Goal: Task Accomplishment & Management: Use online tool/utility

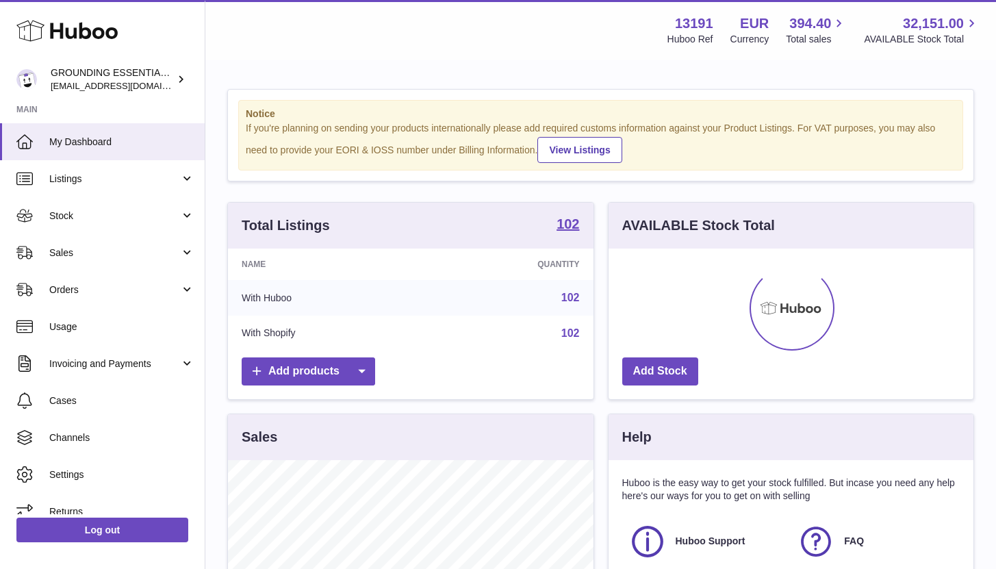
scroll to position [214, 365]
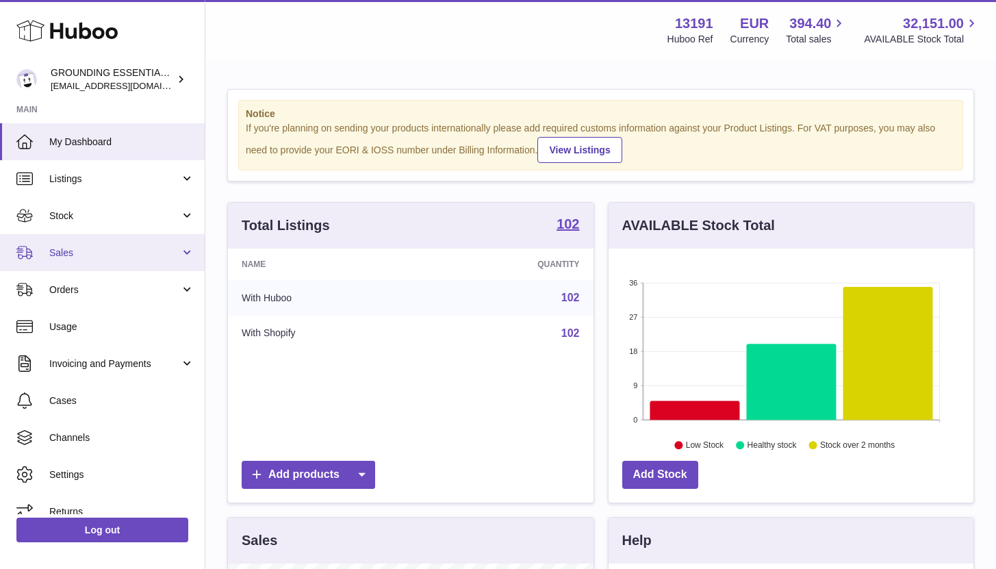
click at [122, 246] on span "Sales" at bounding box center [114, 252] width 131 height 13
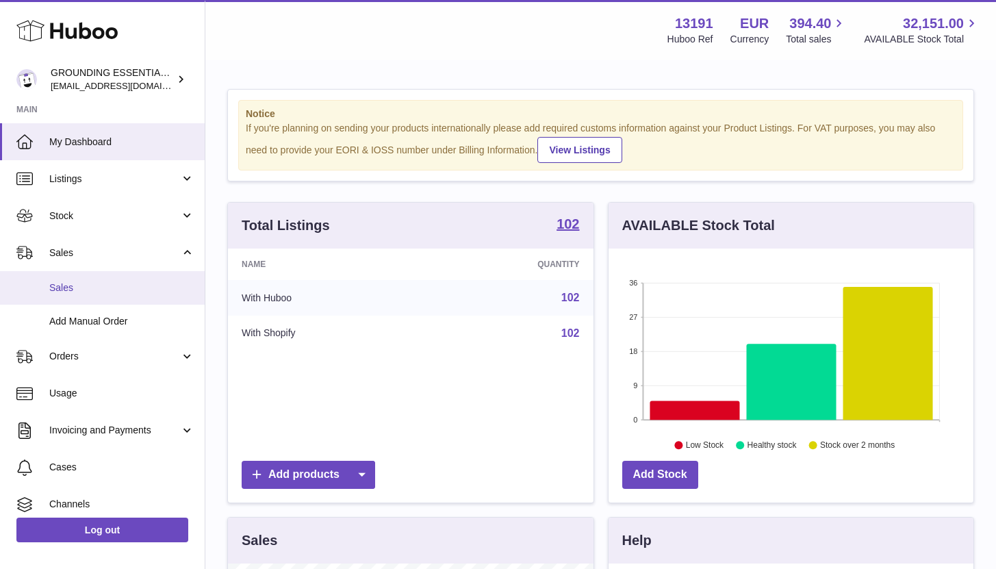
click at [123, 296] on link "Sales" at bounding box center [102, 288] width 205 height 34
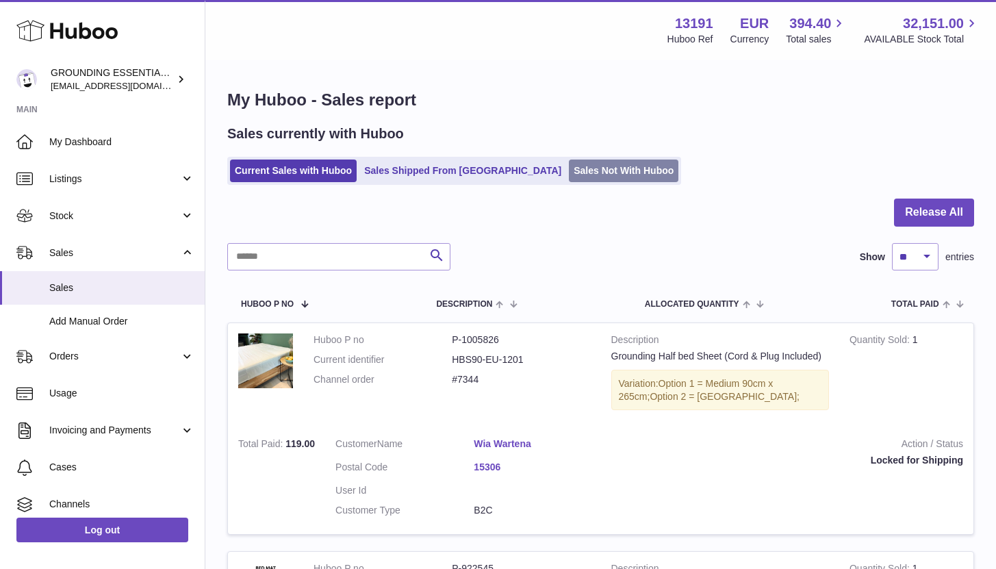
click at [569, 174] on link "Sales Not With Huboo" at bounding box center [623, 170] width 109 height 23
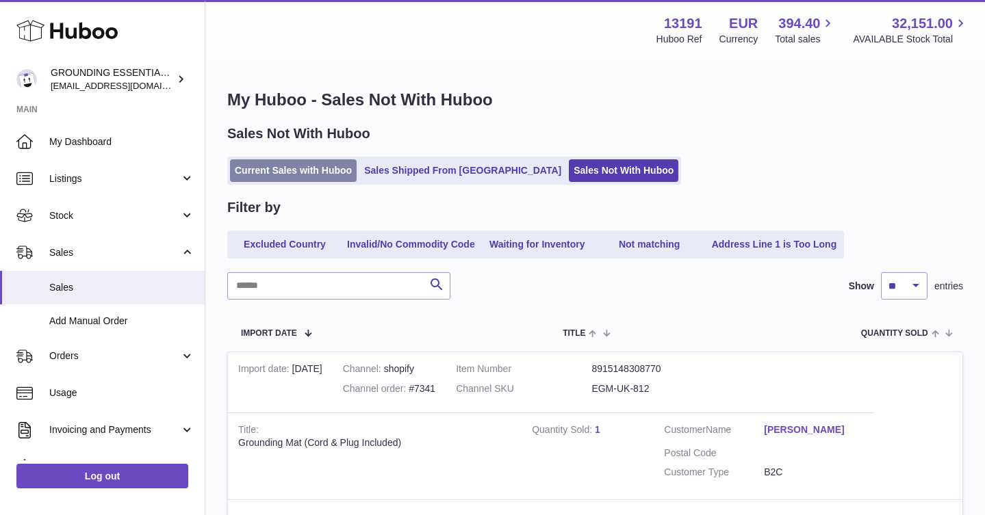
click at [286, 179] on link "Current Sales with Huboo" at bounding box center [293, 170] width 127 height 23
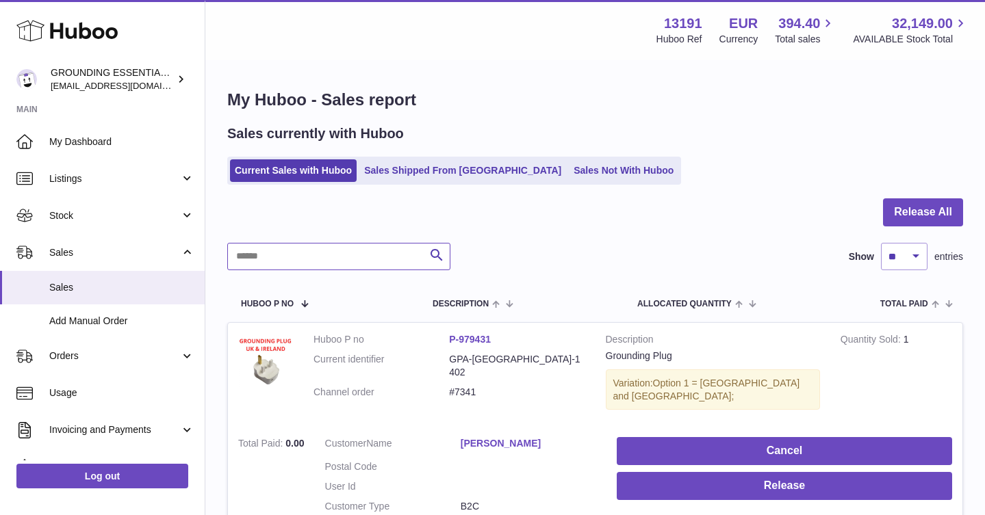
click at [298, 246] on input "text" at bounding box center [338, 256] width 223 height 27
type input "*****"
click at [569, 167] on link "Sales Not With Huboo" at bounding box center [623, 170] width 109 height 23
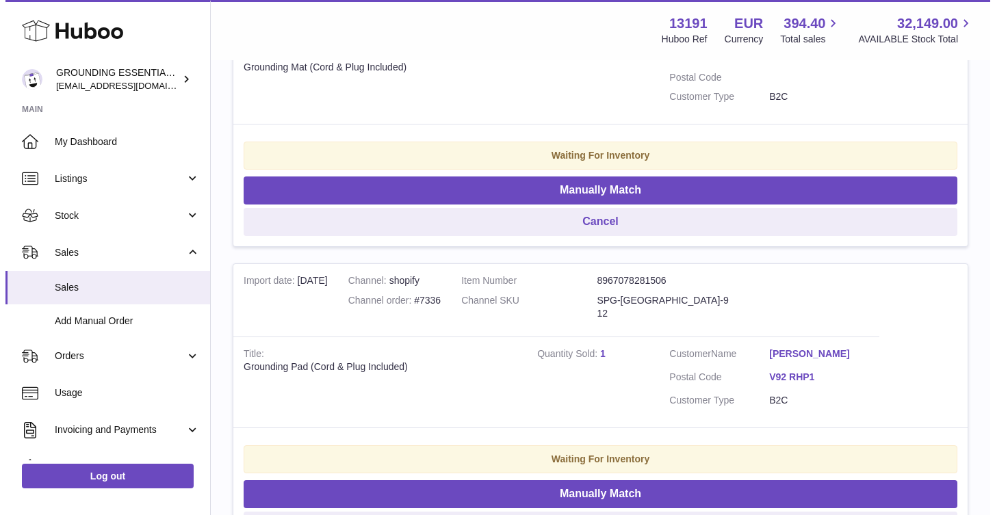
scroll to position [522, 0]
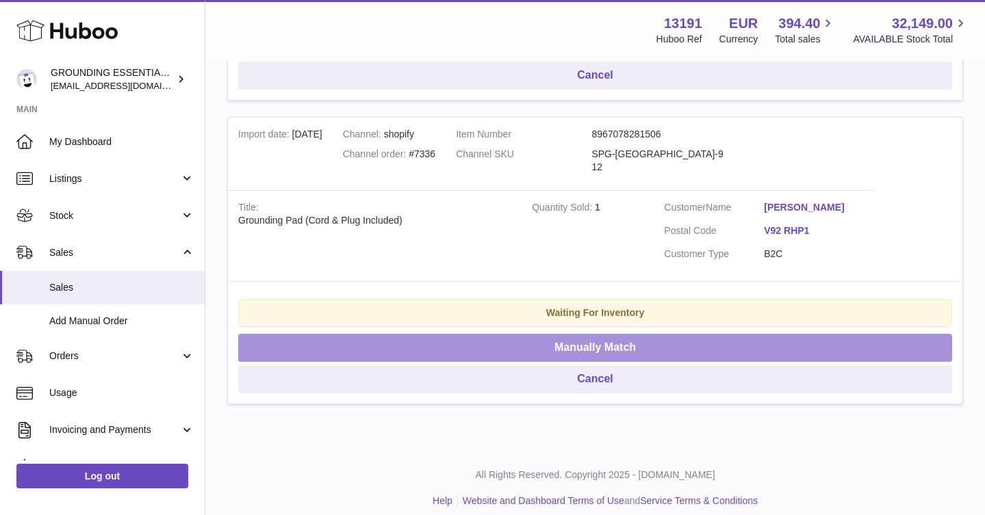
click at [591, 334] on button "Manually Match" at bounding box center [595, 348] width 714 height 28
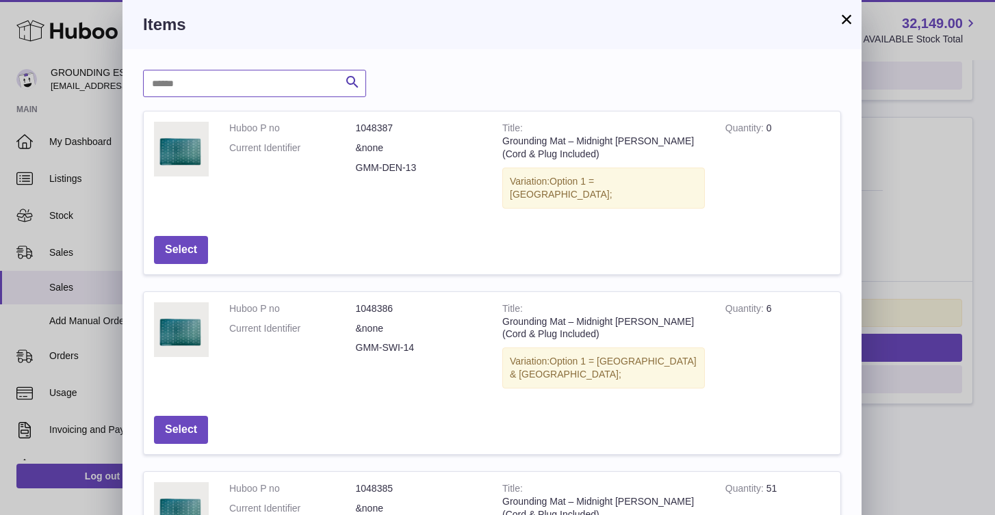
click at [312, 86] on input "text" at bounding box center [254, 83] width 223 height 27
type input "***"
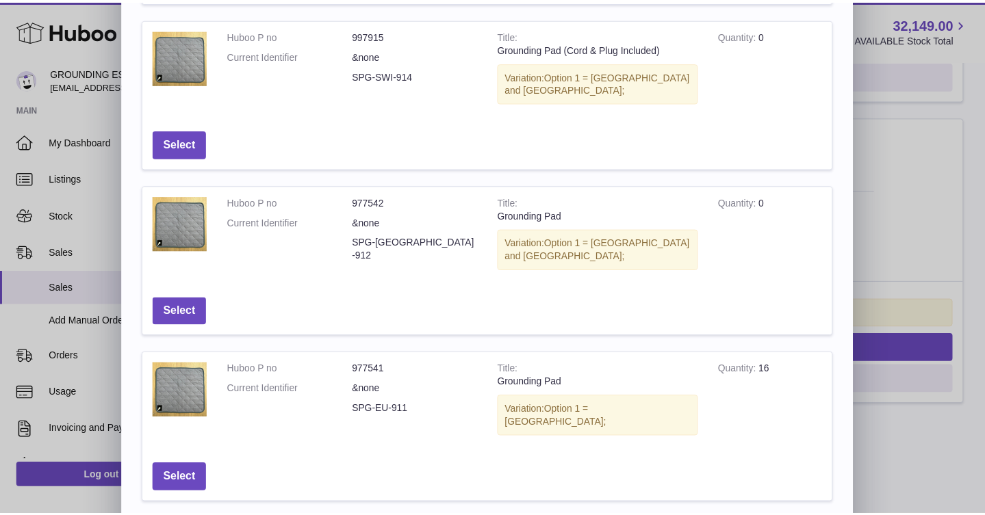
scroll to position [269, 0]
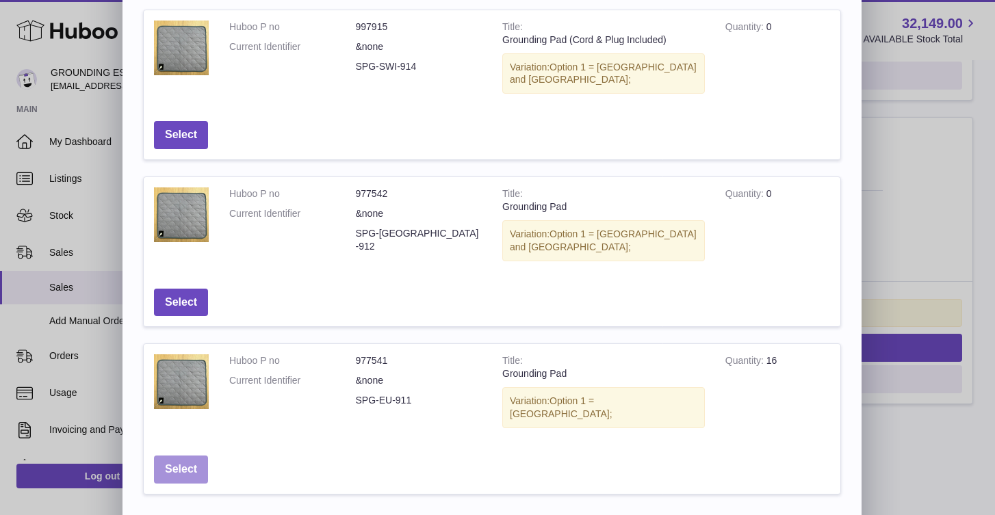
click at [194, 456] on button "Select" at bounding box center [181, 470] width 54 height 28
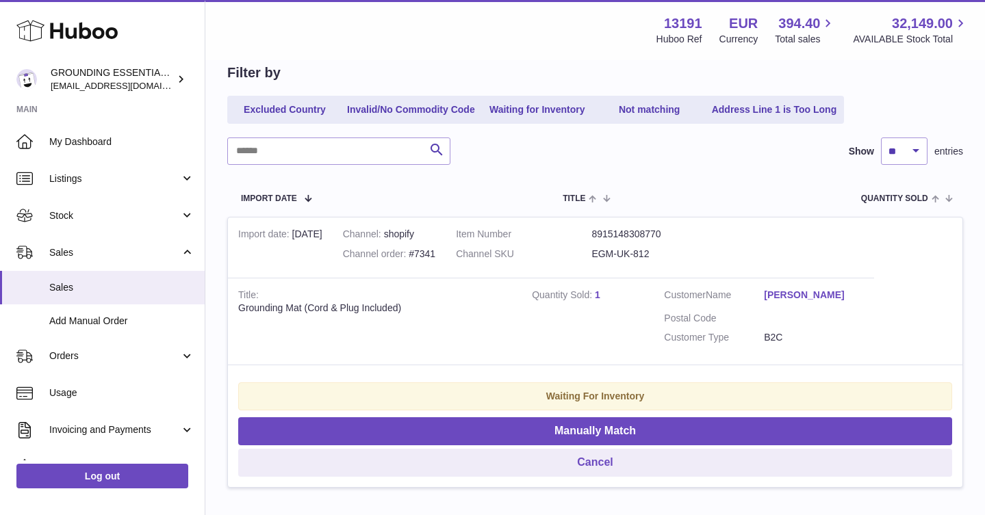
scroll to position [0, 0]
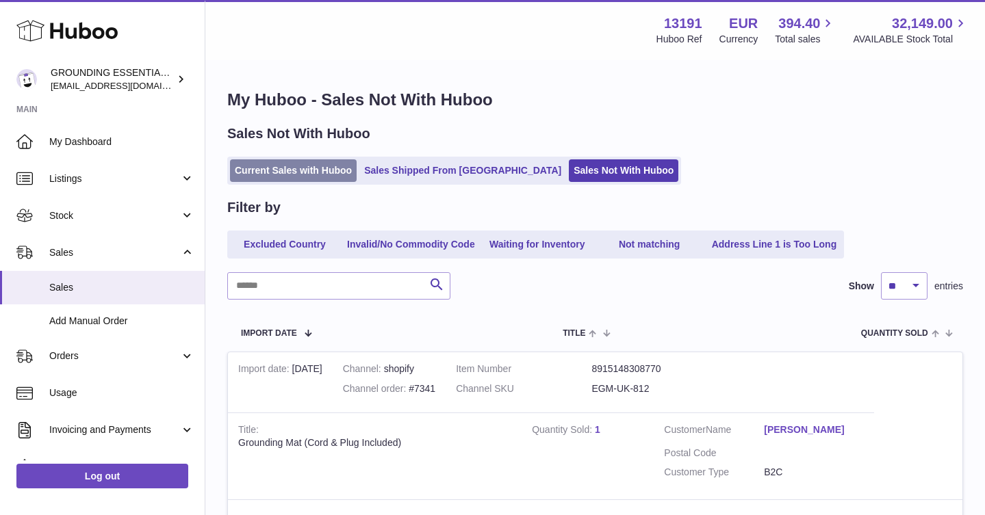
click at [325, 168] on link "Current Sales with Huboo" at bounding box center [293, 170] width 127 height 23
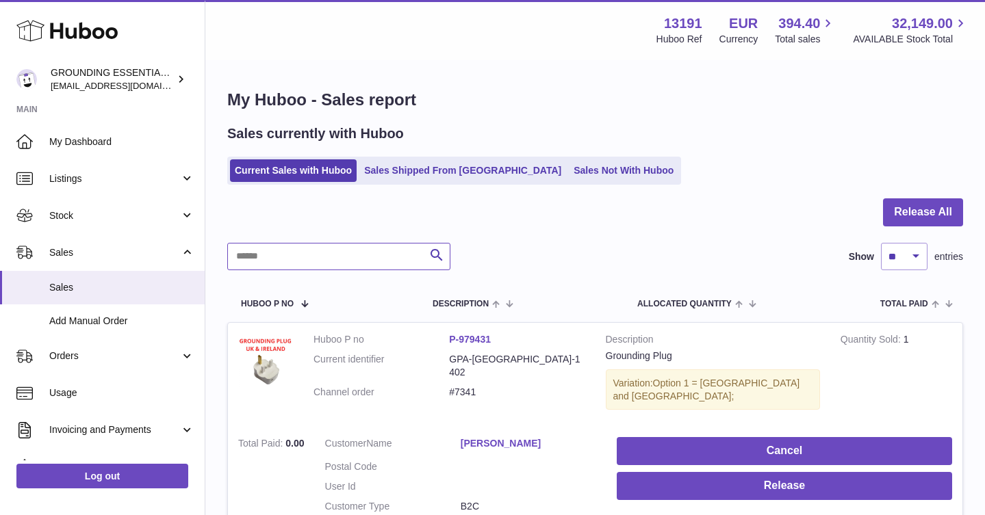
click at [290, 264] on input "text" at bounding box center [338, 256] width 223 height 27
type input "*****"
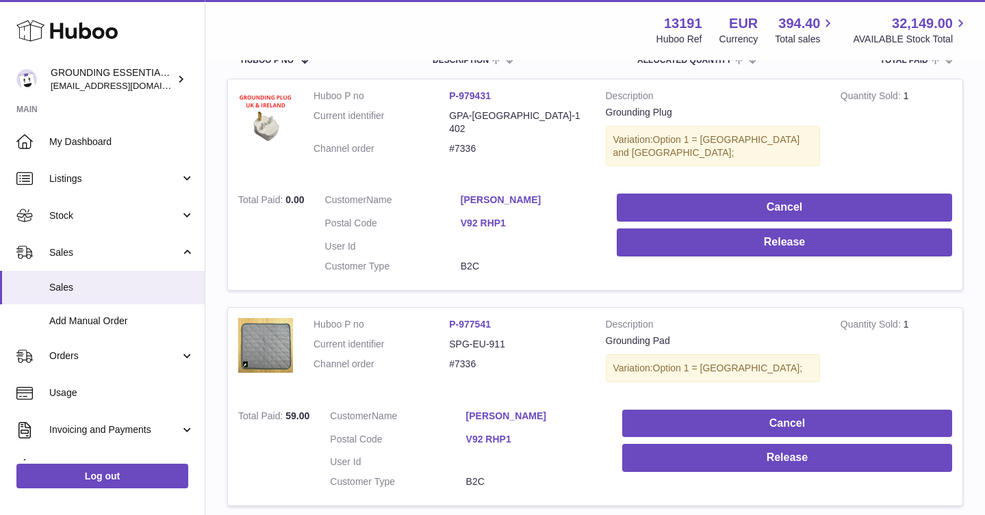
scroll to position [346, 0]
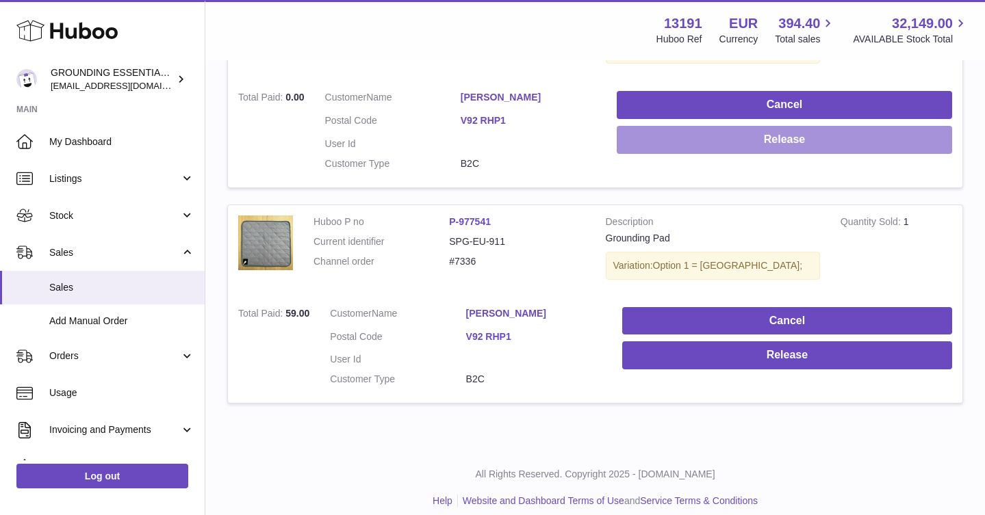
click at [805, 136] on button "Release" at bounding box center [784, 140] width 335 height 28
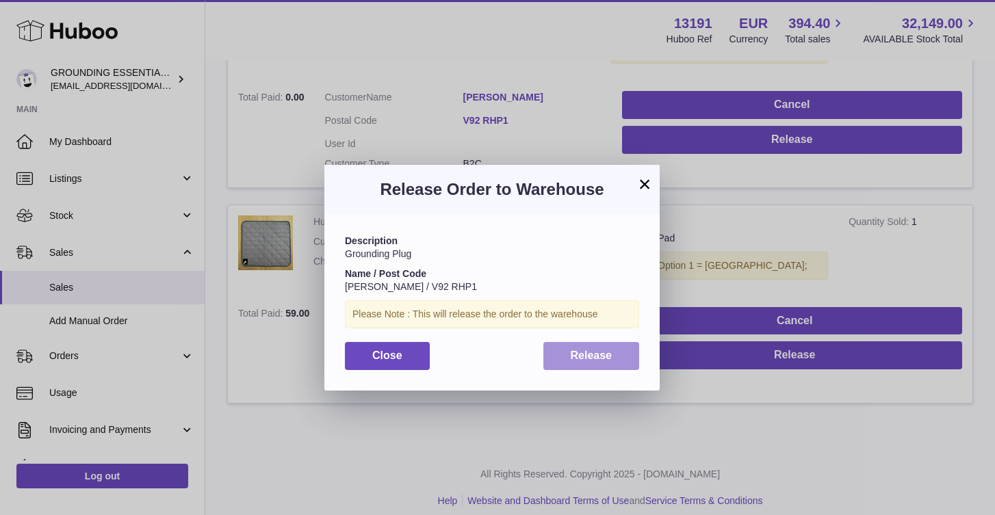
click at [597, 359] on span "Release" at bounding box center [592, 356] width 42 height 12
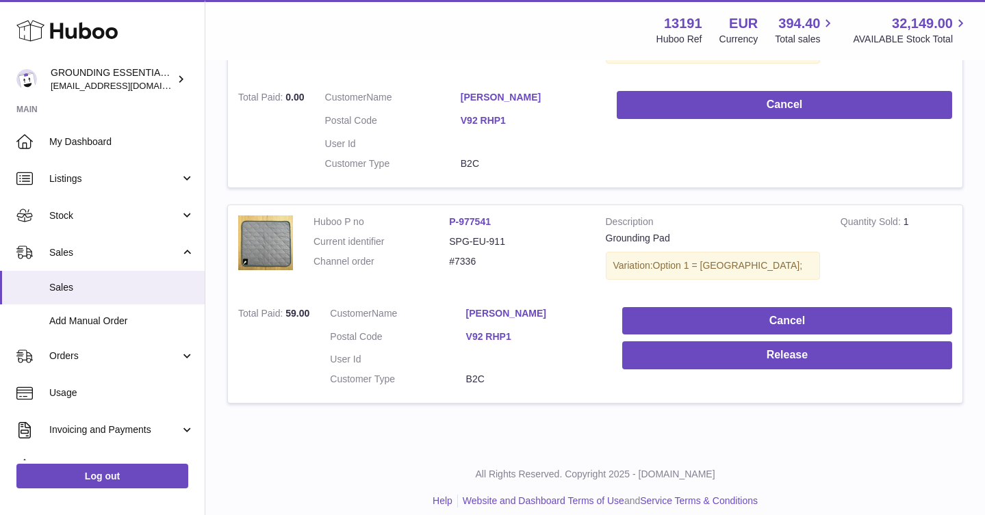
click at [782, 359] on td "Cancel Release" at bounding box center [787, 350] width 350 height 107
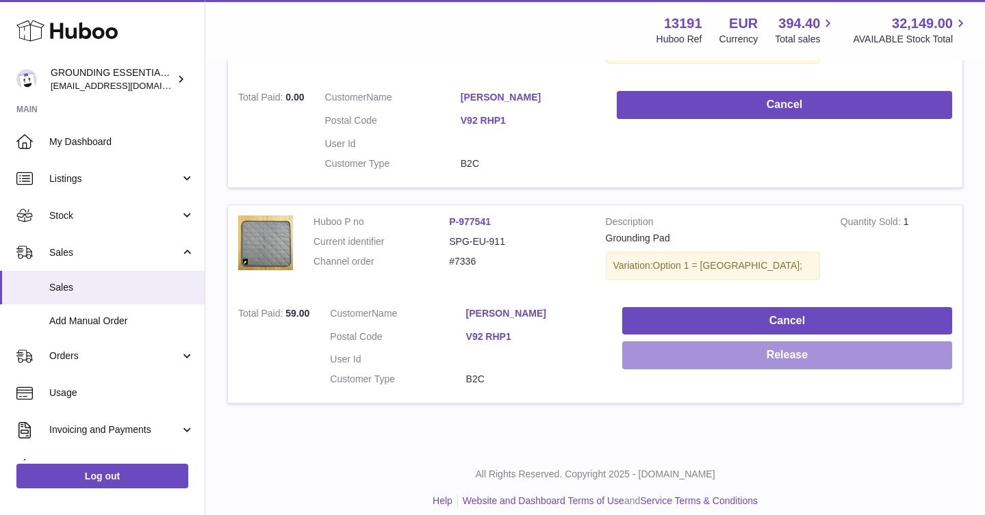
click at [776, 349] on button "Release" at bounding box center [787, 355] width 330 height 28
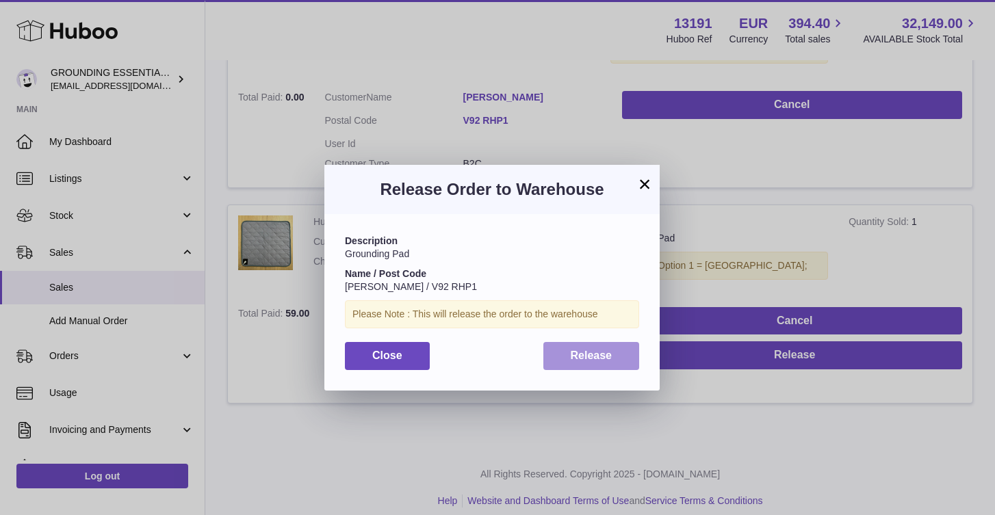
click at [615, 362] on button "Release" at bounding box center [591, 356] width 96 height 28
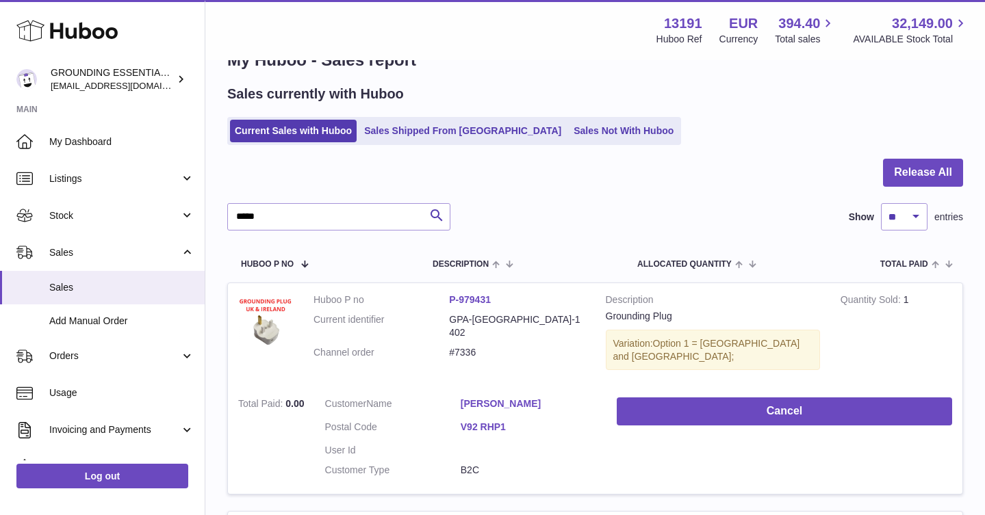
scroll to position [13, 0]
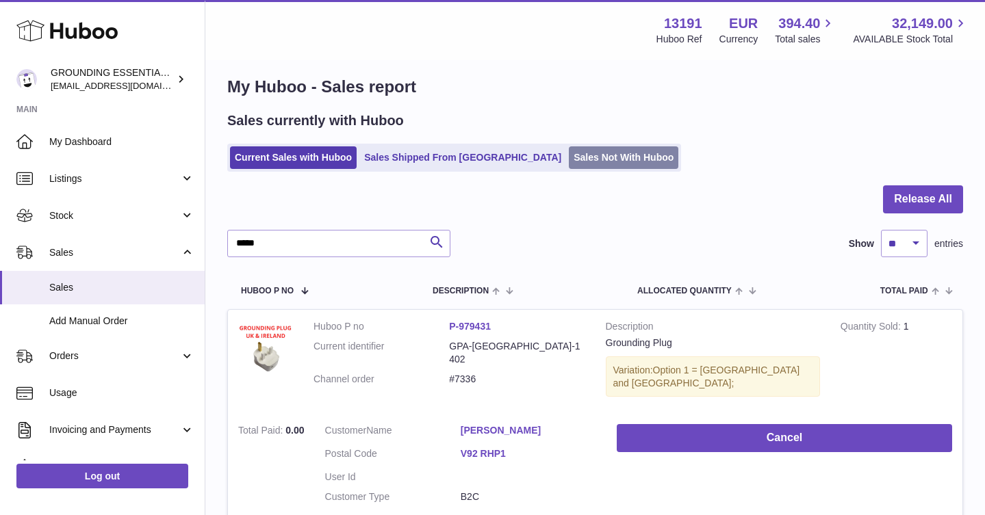
click at [569, 156] on link "Sales Not With Huboo" at bounding box center [623, 157] width 109 height 23
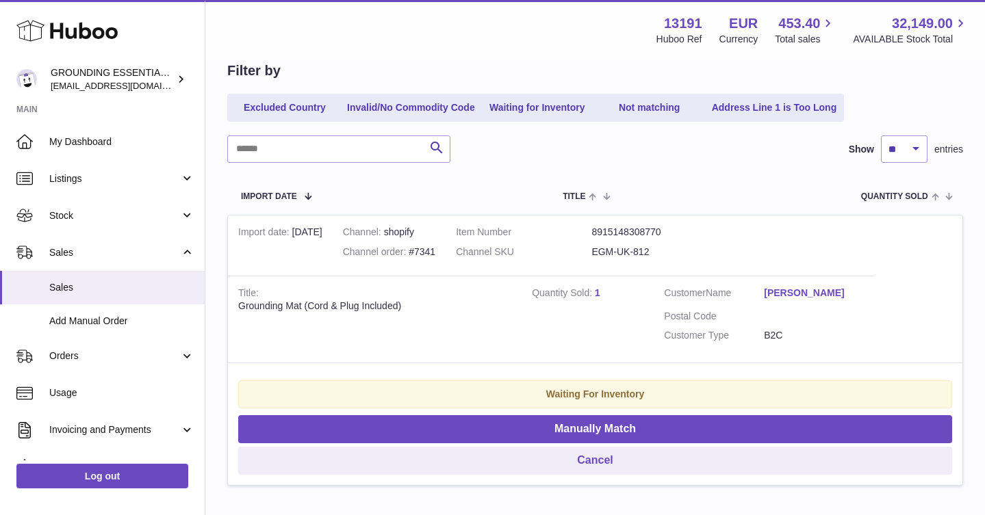
scroll to position [157, 0]
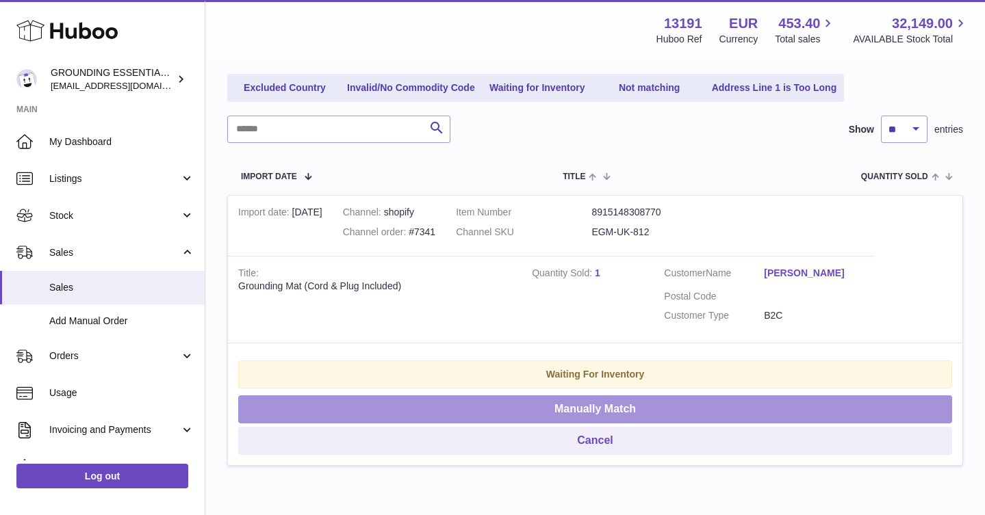
click at [641, 402] on button "Manually Match" at bounding box center [595, 410] width 714 height 28
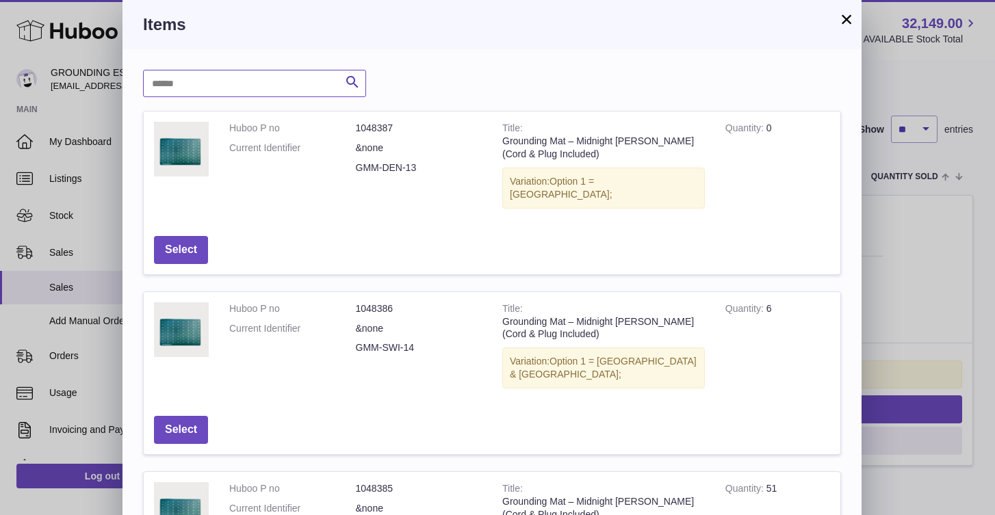
click at [299, 85] on input "text" at bounding box center [254, 83] width 223 height 27
type input "******"
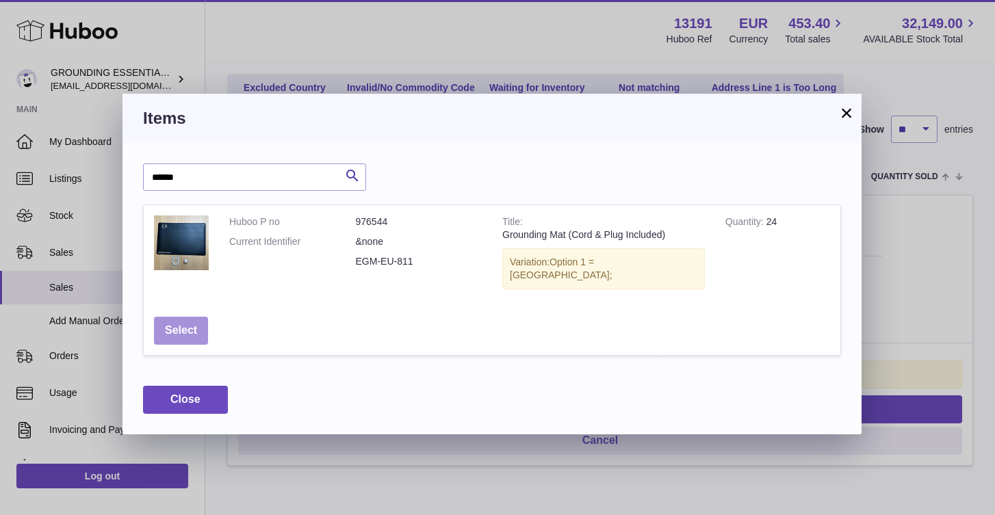
click at [175, 319] on button "Select" at bounding box center [181, 331] width 54 height 28
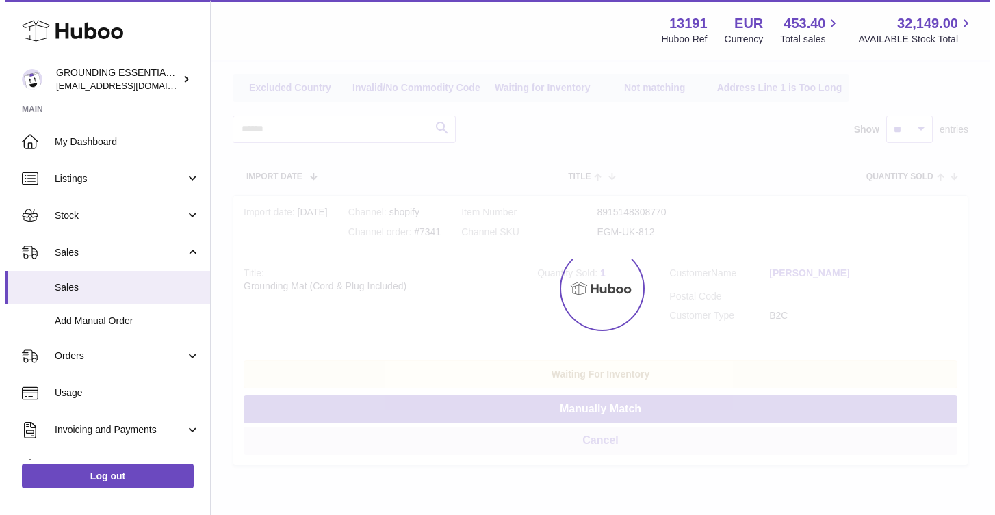
scroll to position [0, 0]
